Goal: Task Accomplishment & Management: Use online tool/utility

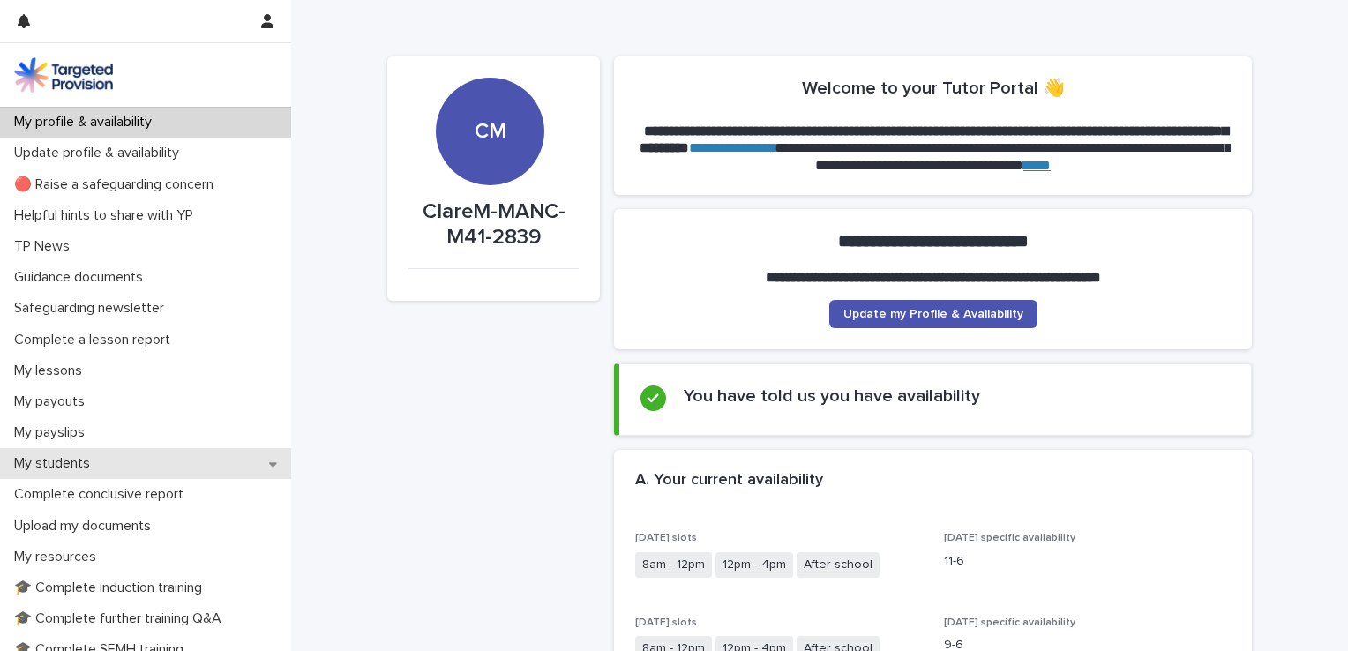
click at [116, 459] on div "My students" at bounding box center [145, 463] width 291 height 31
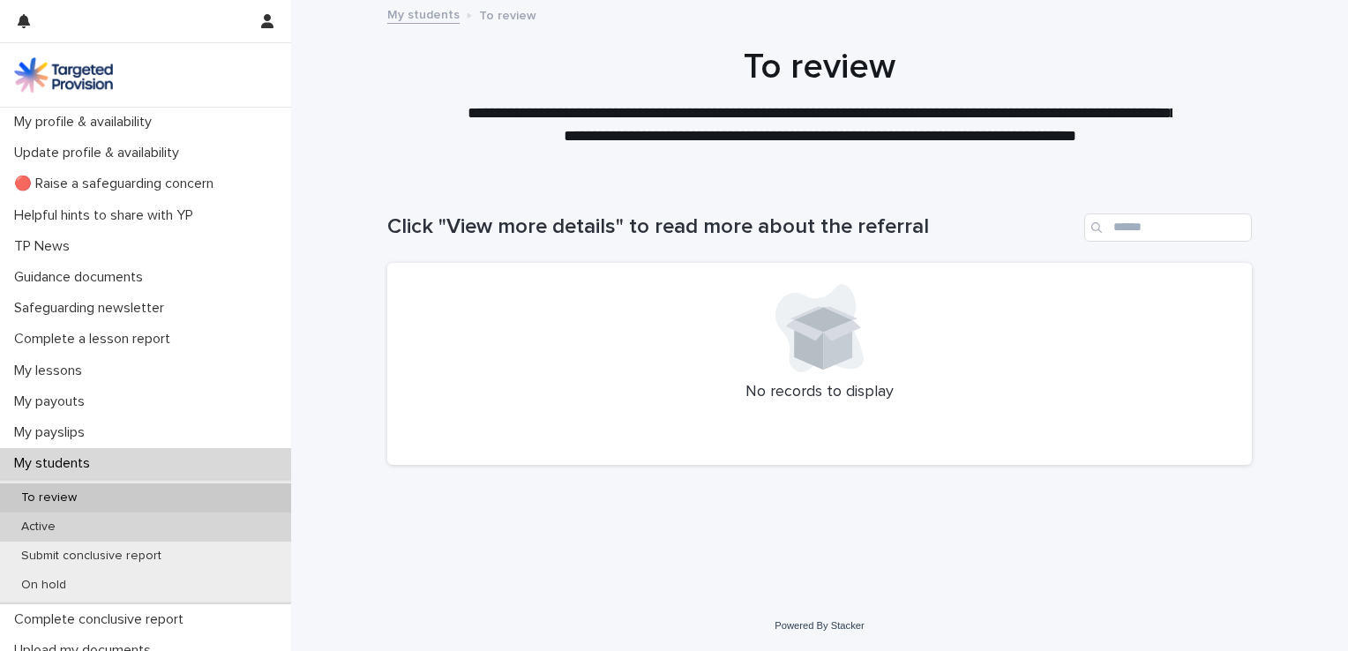
click at [168, 526] on div "Active" at bounding box center [145, 526] width 291 height 29
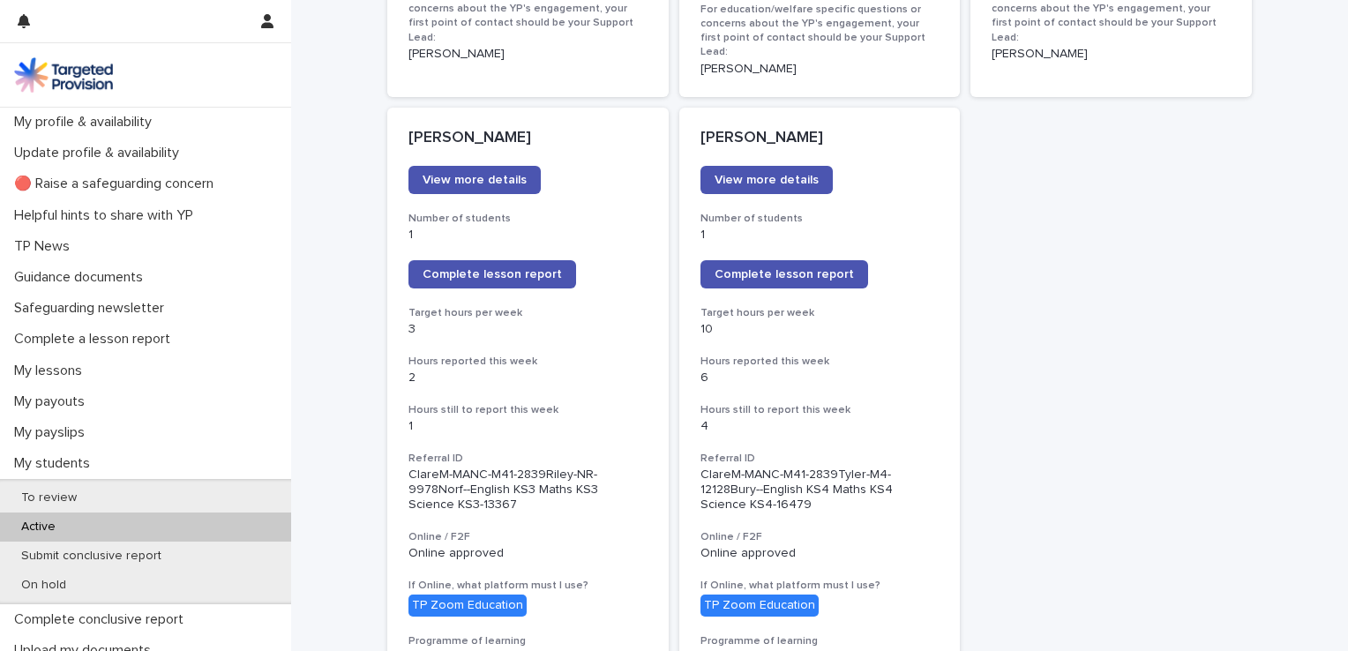
scroll to position [1436, 0]
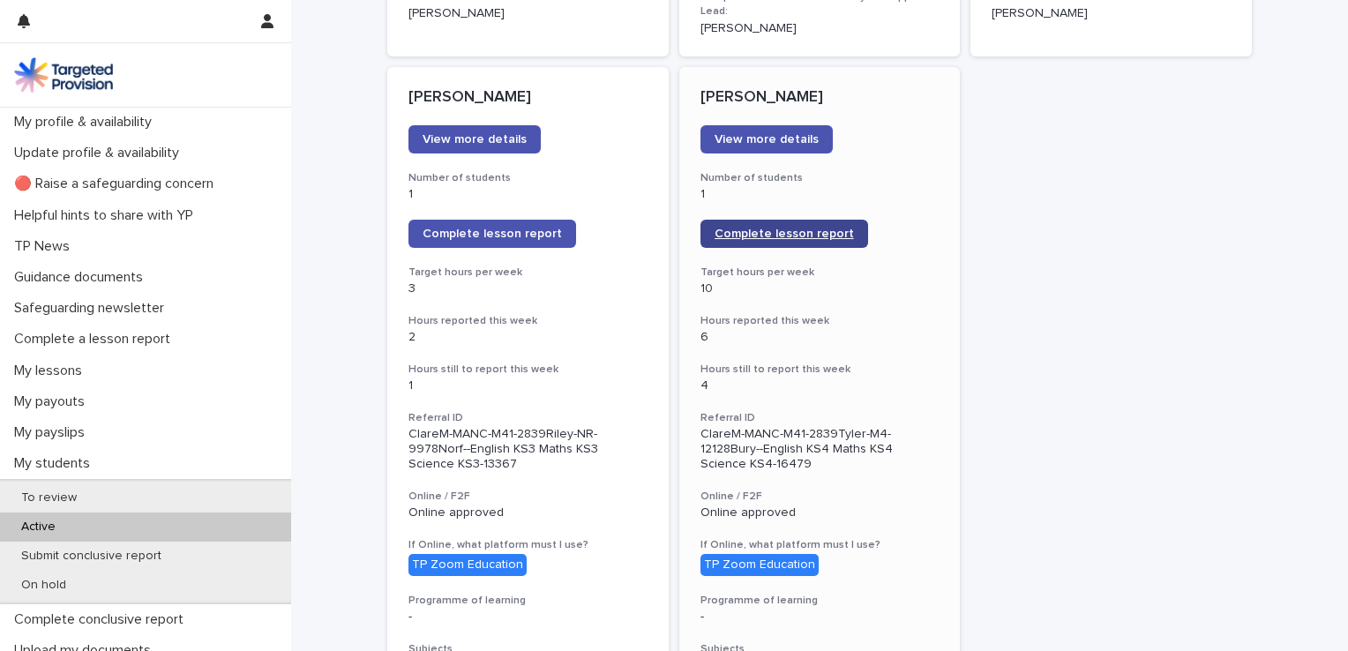
click at [777, 228] on span "Complete lesson report" at bounding box center [783, 234] width 139 height 12
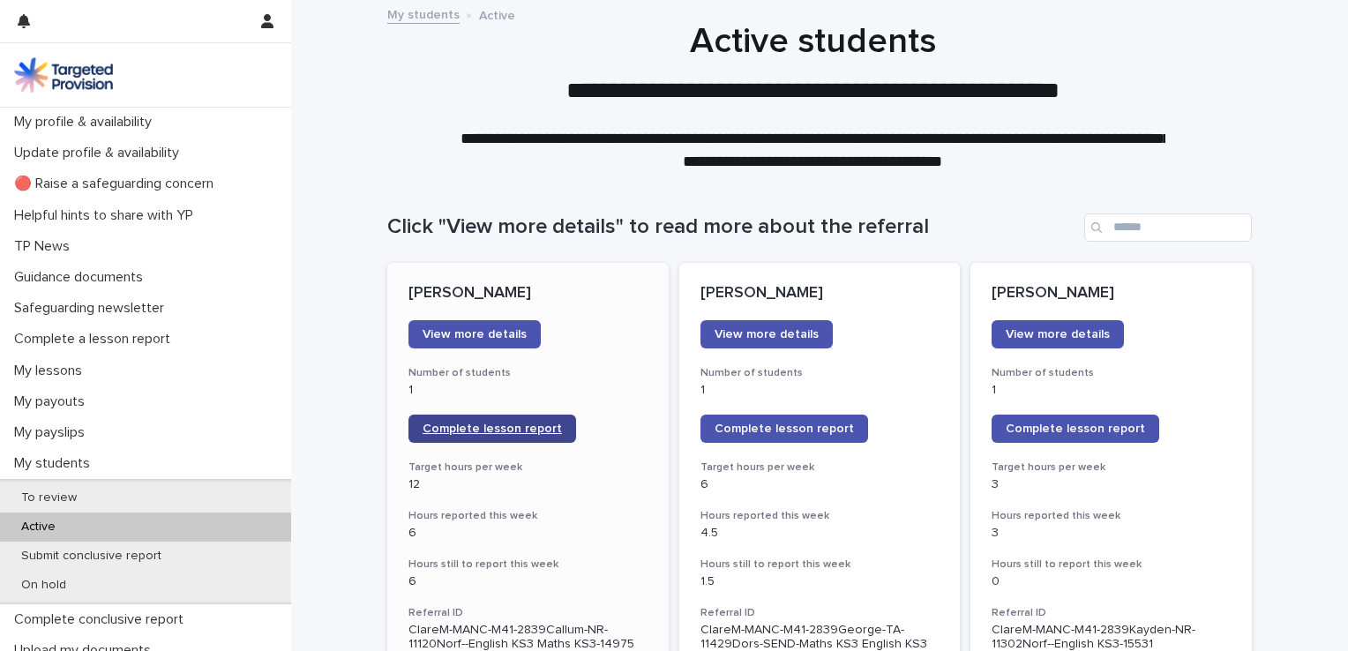
click at [512, 424] on span "Complete lesson report" at bounding box center [491, 428] width 139 height 12
